Goal: Information Seeking & Learning: Learn about a topic

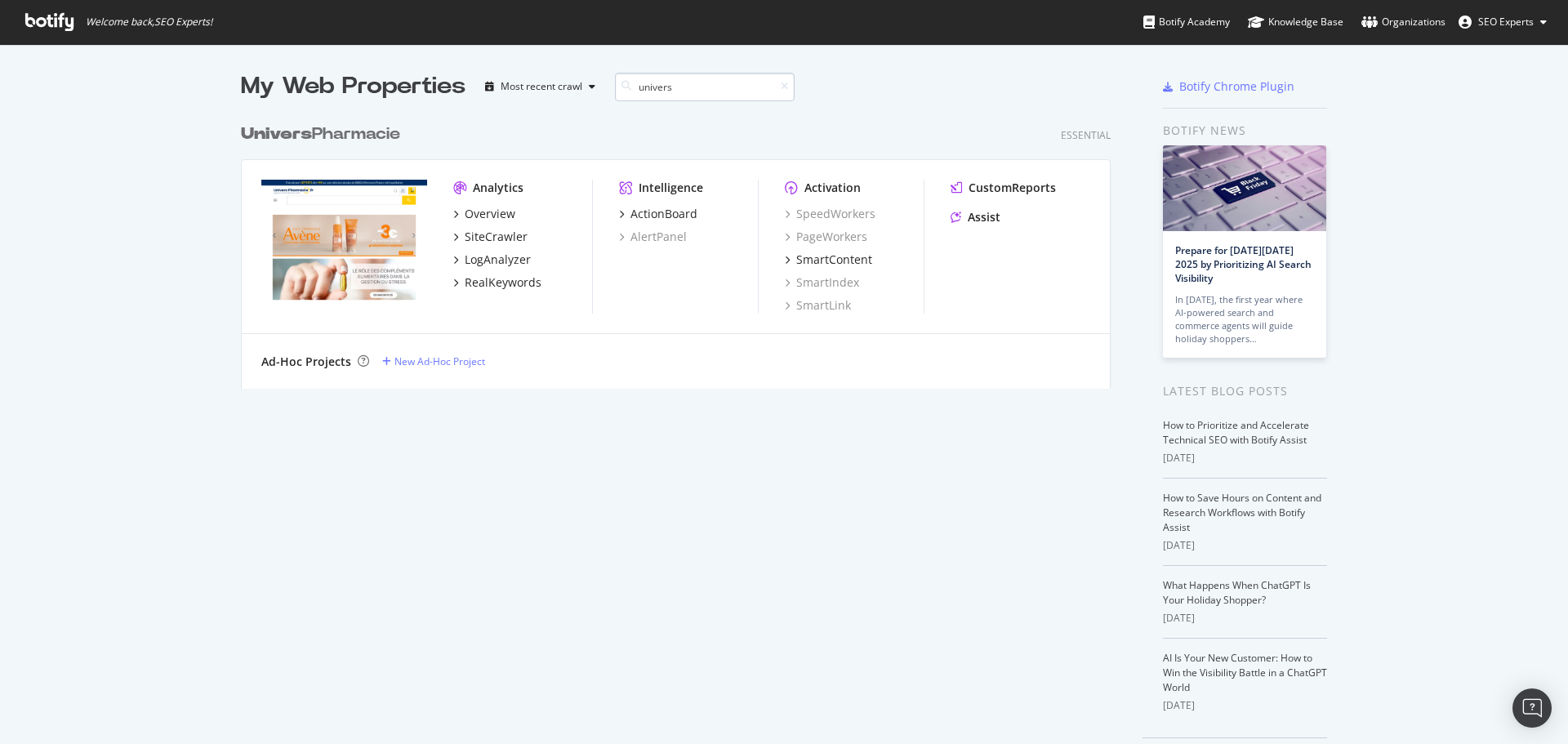
scroll to position [274, 871]
type input "univers"
click at [483, 213] on div "Overview" at bounding box center [490, 213] width 51 height 16
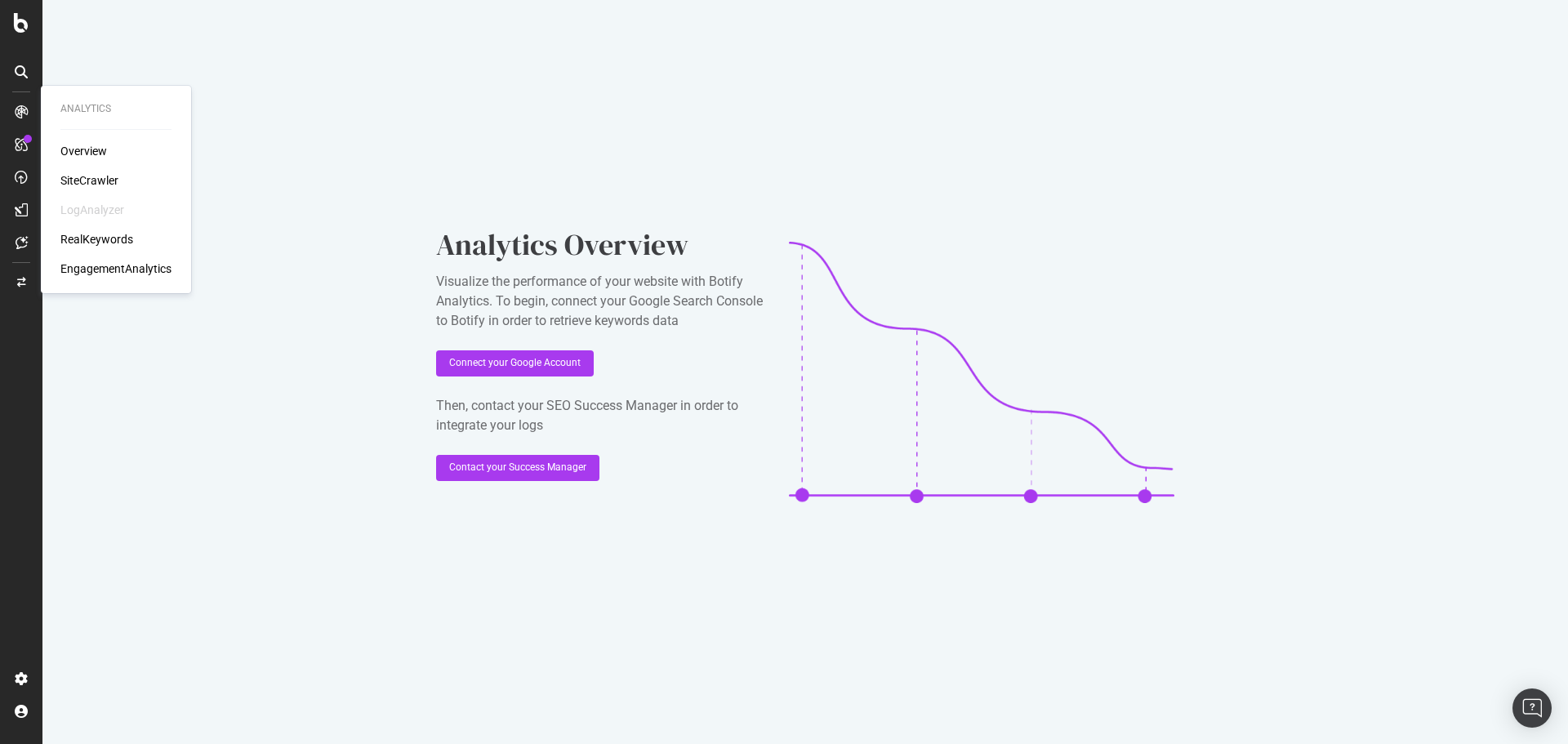
click at [94, 176] on div "SiteCrawler" at bounding box center [89, 180] width 58 height 16
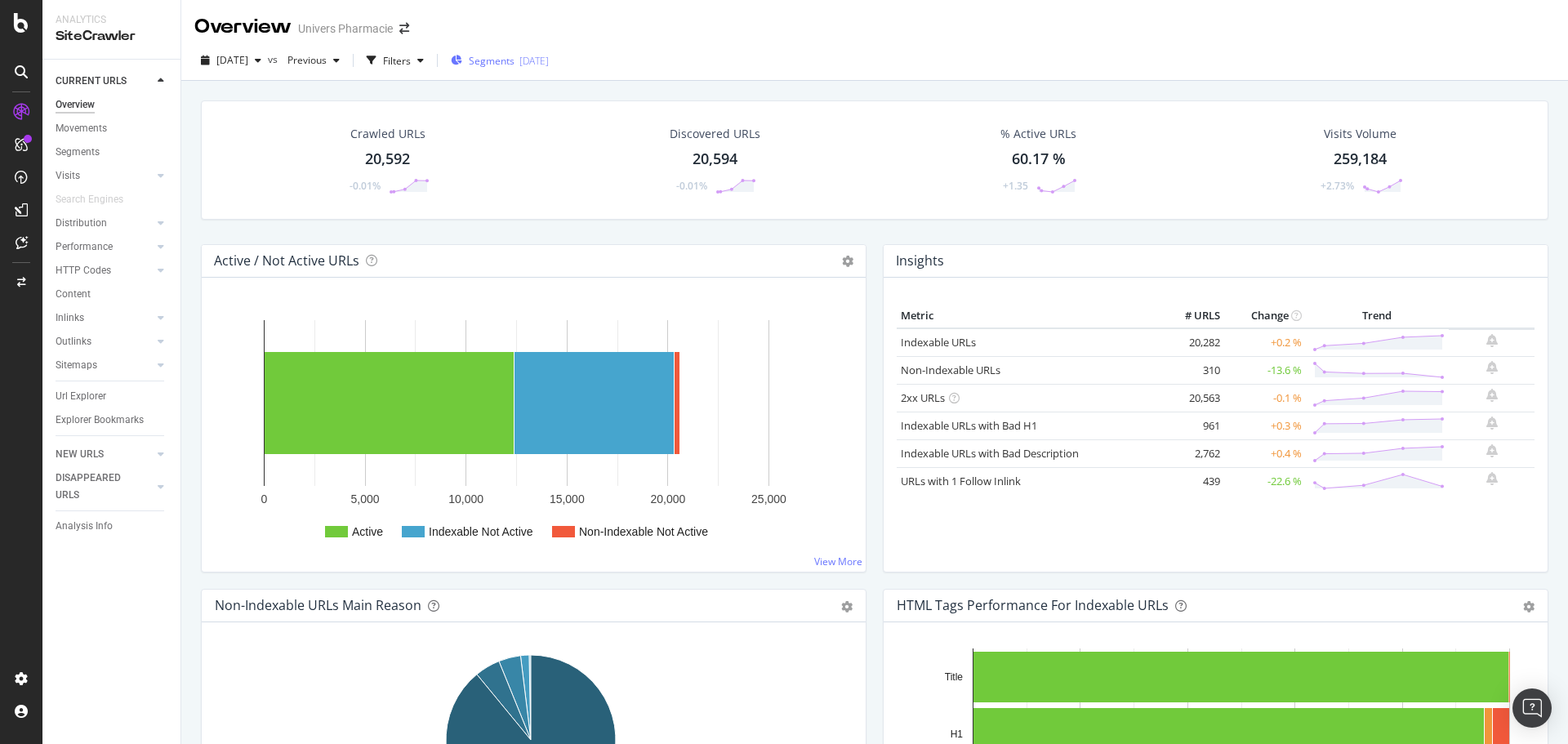
click at [549, 62] on div "[DATE]" at bounding box center [534, 60] width 30 height 14
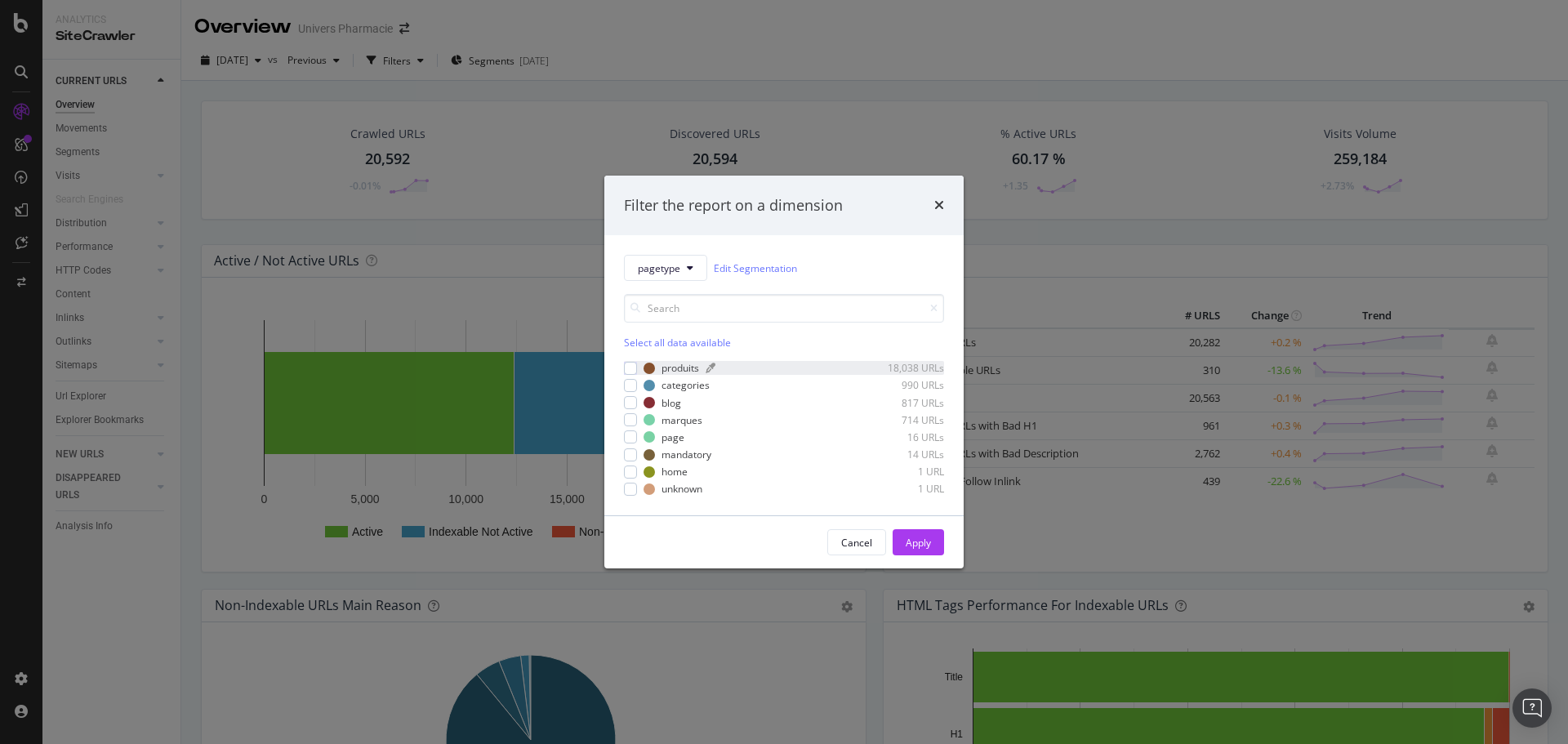
click at [679, 365] on div "produits" at bounding box center [680, 368] width 37 height 14
click at [922, 543] on div "Apply" at bounding box center [918, 542] width 25 height 14
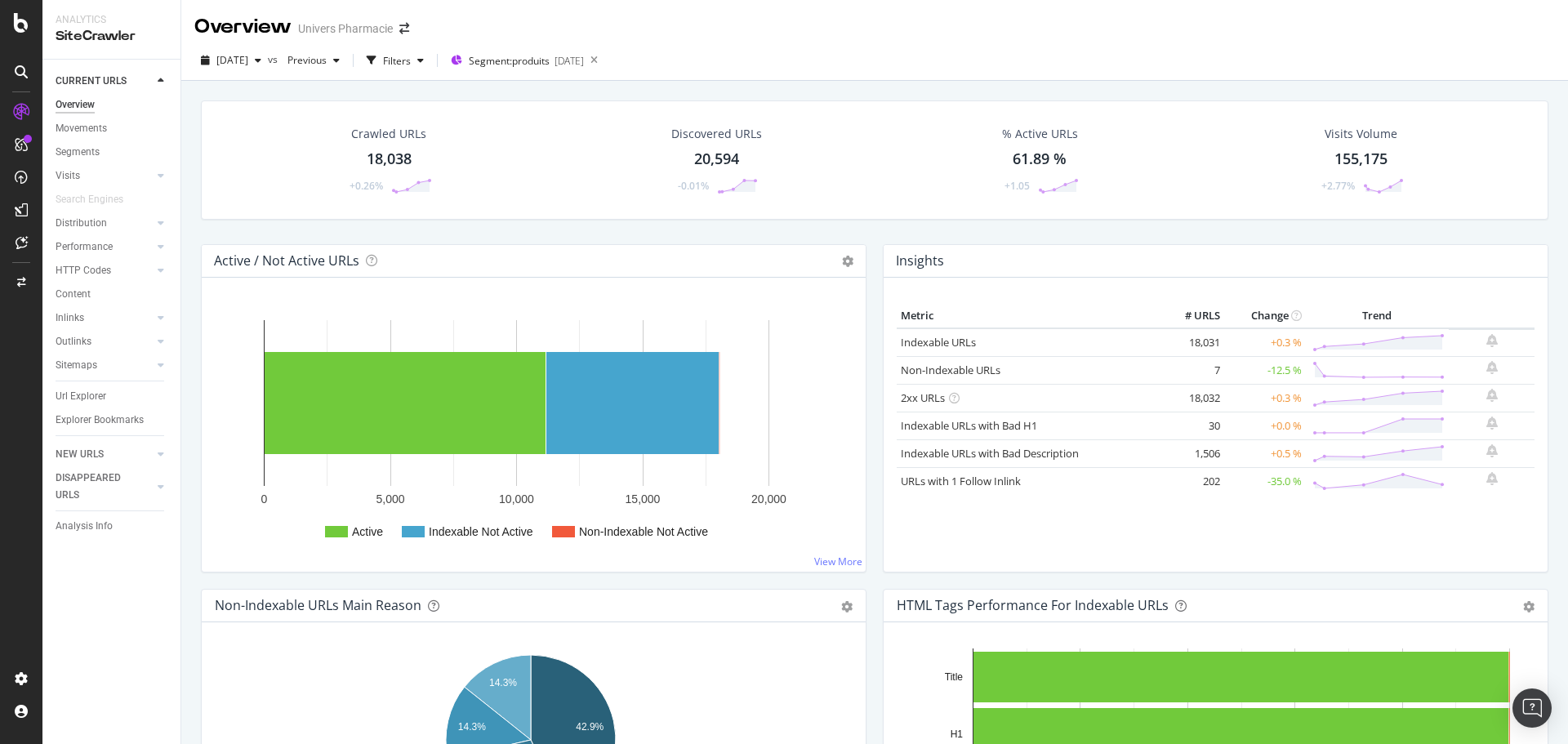
click at [389, 161] on div "18,038" at bounding box center [389, 159] width 45 height 21
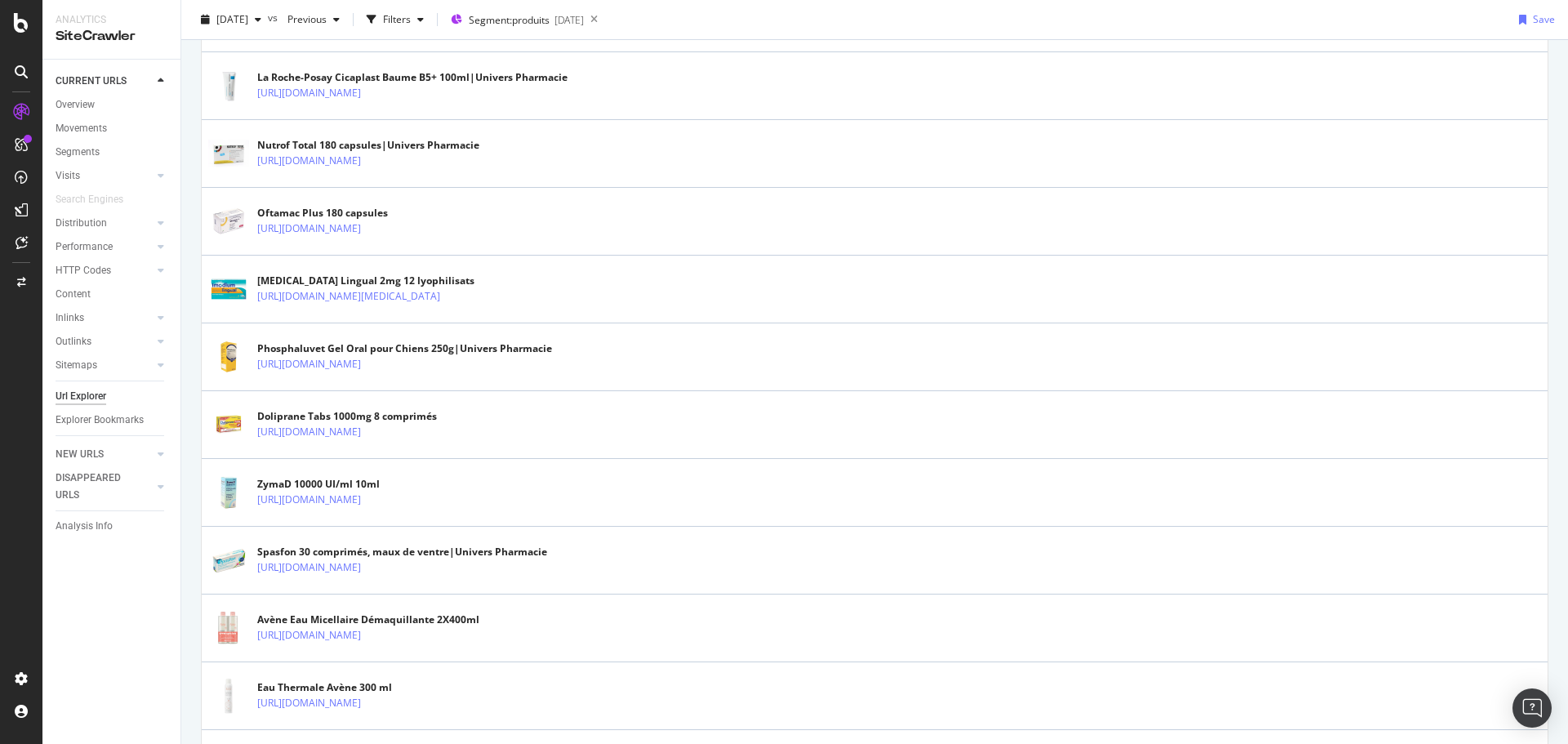
scroll to position [1307, 0]
